Goal: Task Accomplishment & Management: Manage account settings

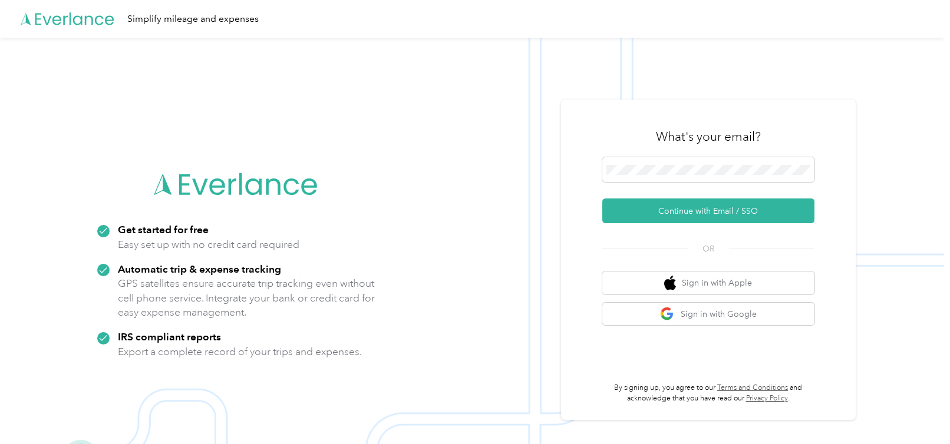
click at [664, 157] on div "What's your email?" at bounding box center [708, 136] width 212 height 41
click at [661, 161] on span at bounding box center [708, 169] width 212 height 25
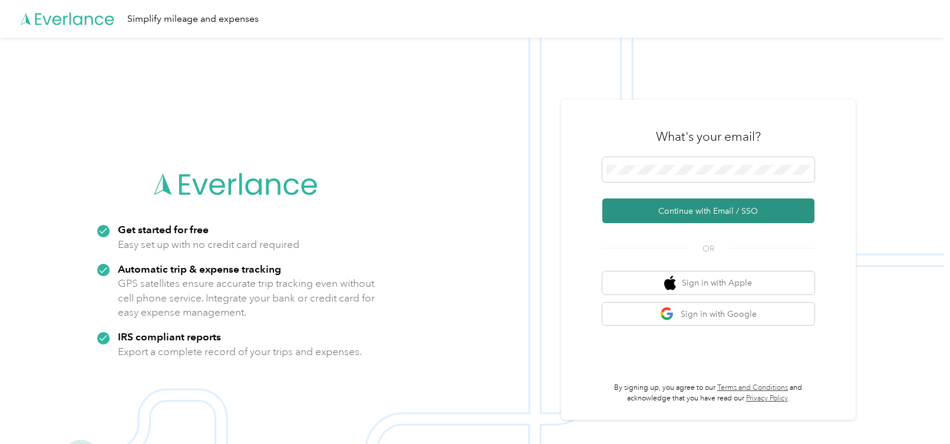
click at [669, 209] on button "Continue with Email / SSO" at bounding box center [708, 211] width 212 height 25
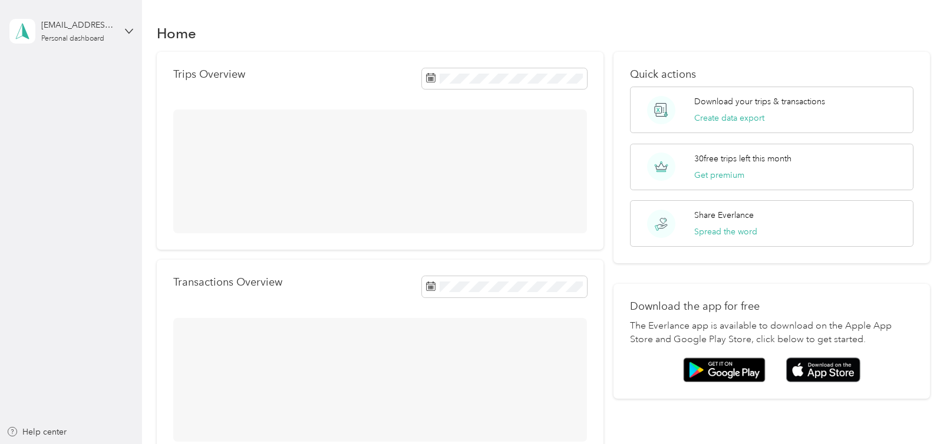
click at [361, 200] on div at bounding box center [380, 172] width 414 height 124
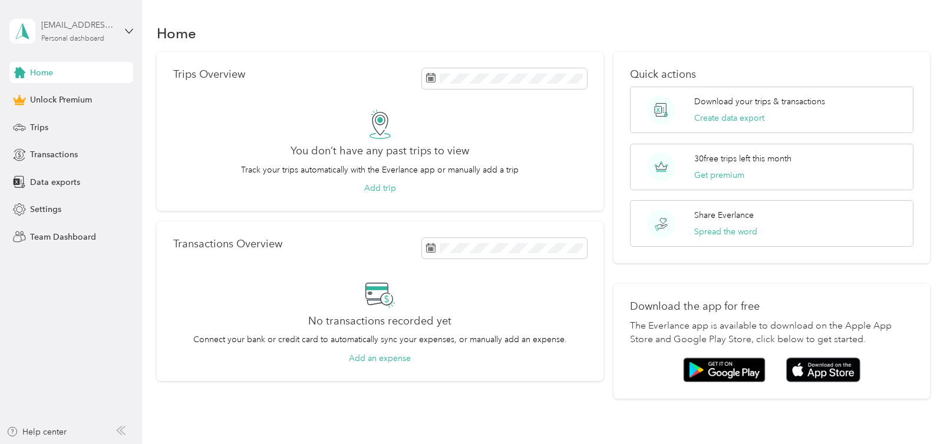
click at [61, 20] on div "[EMAIL_ADDRESS][DOMAIN_NAME]" at bounding box center [78, 25] width 74 height 12
click at [146, 101] on div "Log out" at bounding box center [134, 97] width 232 height 21
